Goal: Navigation & Orientation: Find specific page/section

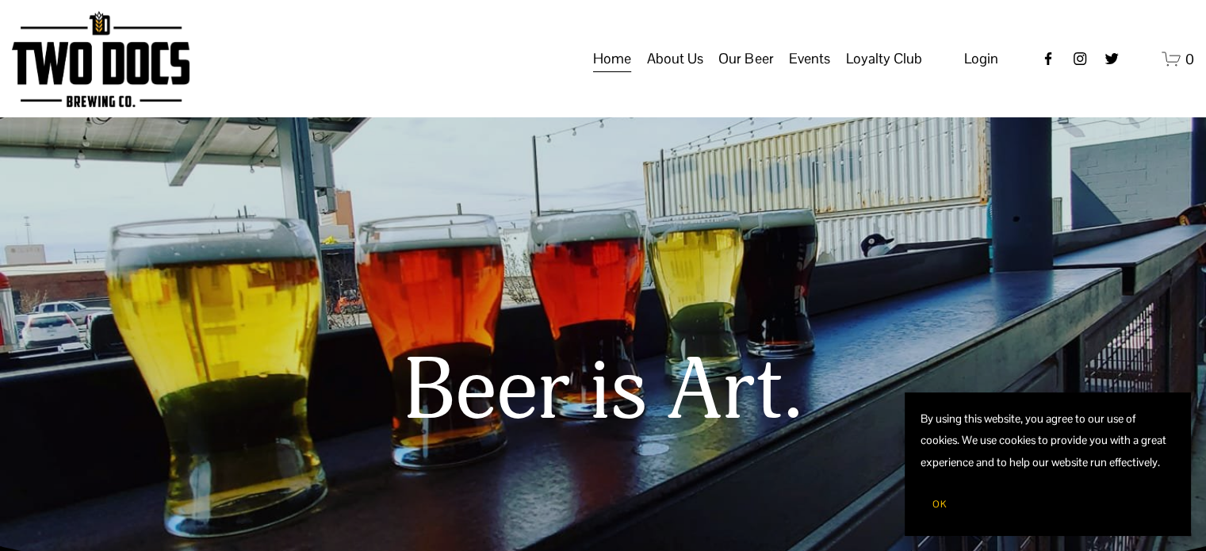
click at [62, 78] on img at bounding box center [101, 59] width 178 height 96
click at [755, 72] on span "Our Beer" at bounding box center [745, 58] width 55 height 27
click at [0, 0] on span "Taproom Menu" at bounding box center [0, 0] width 0 height 0
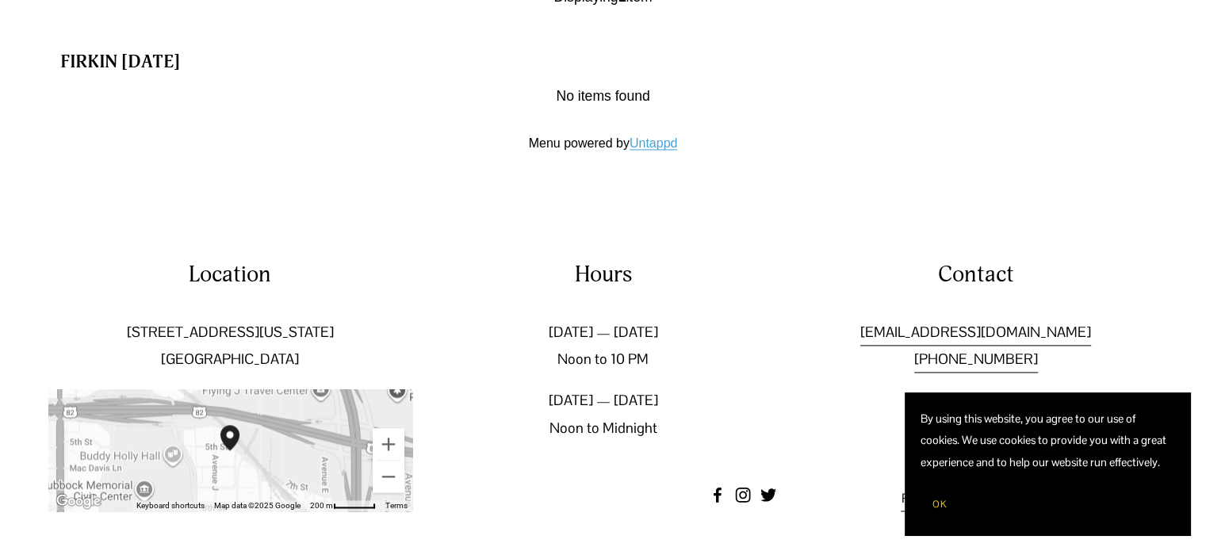
scroll to position [2152, 0]
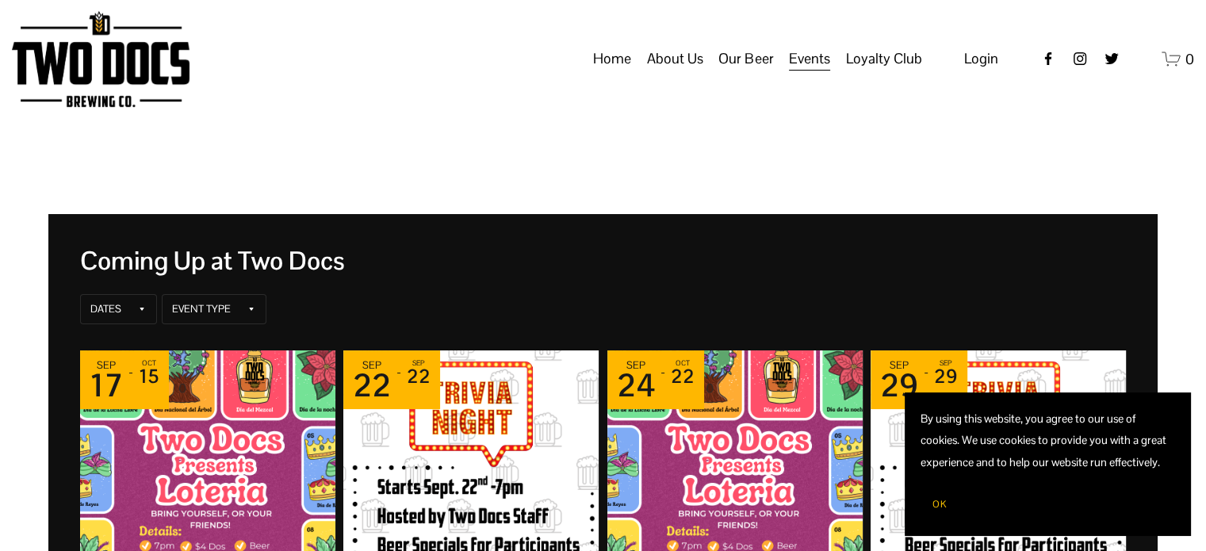
click at [108, 90] on img at bounding box center [101, 59] width 178 height 96
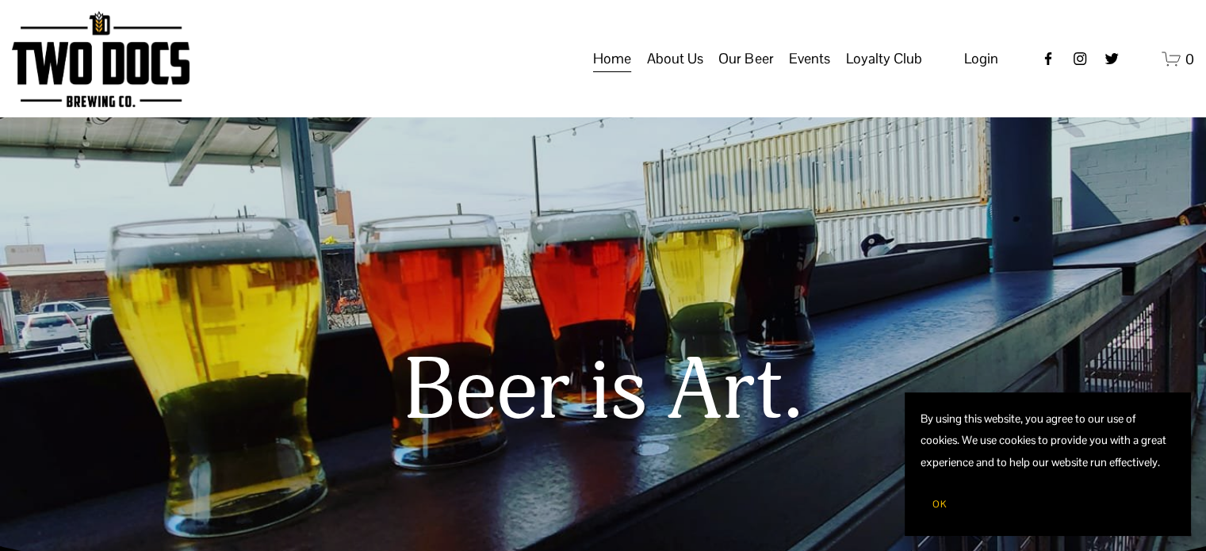
click at [607, 74] on link "Home" at bounding box center [612, 59] width 38 height 30
